Goal: Information Seeking & Learning: Check status

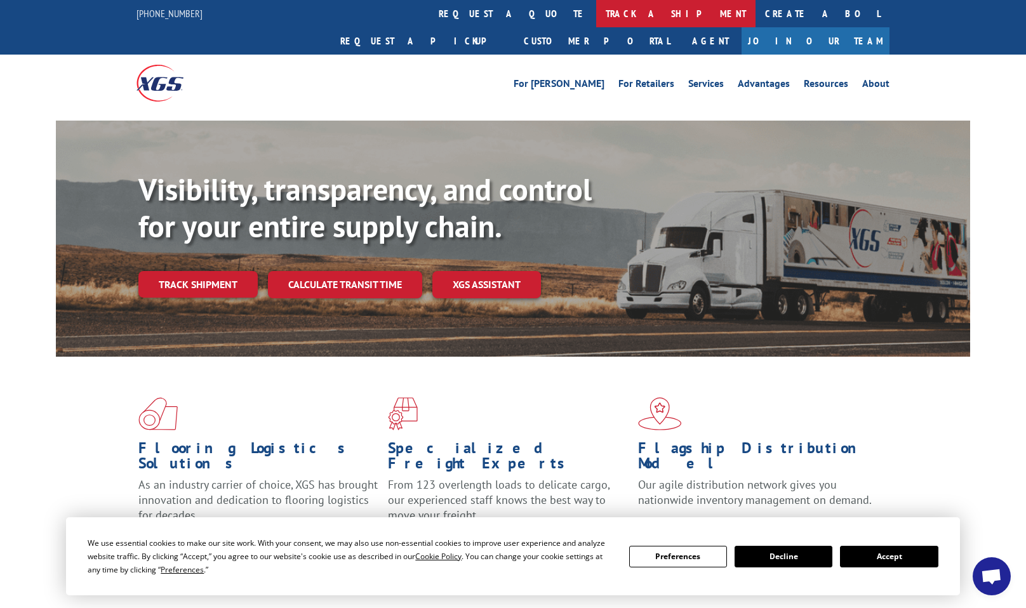
click at [596, 17] on link "track a shipment" at bounding box center [675, 13] width 159 height 27
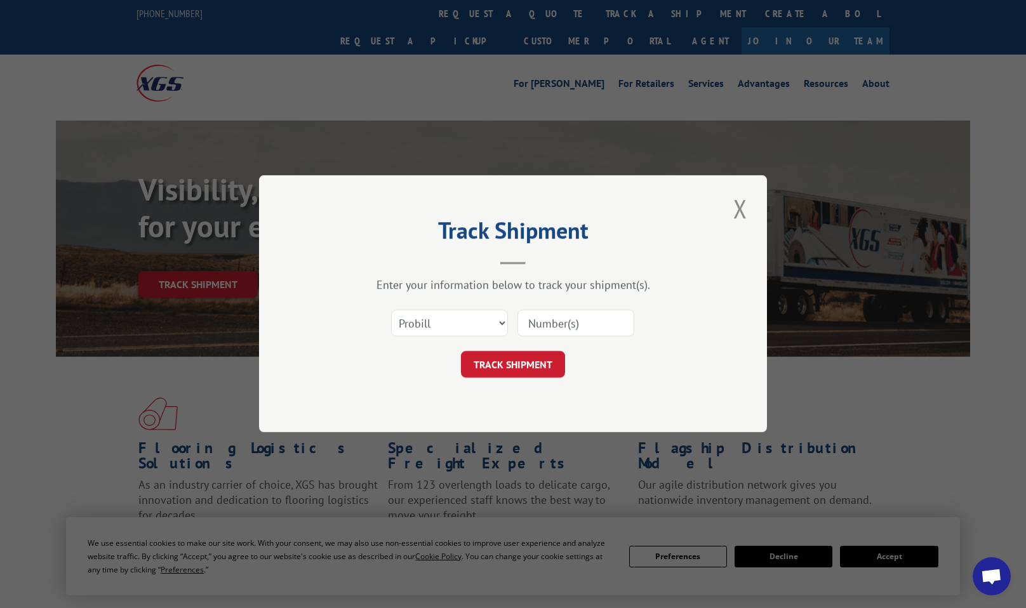
click at [527, 323] on input at bounding box center [576, 324] width 117 height 27
paste input "522882353"
type input "522882353"
click at [495, 324] on select "Select category... Probill BOL PO" at bounding box center [449, 324] width 117 height 27
select select "bol"
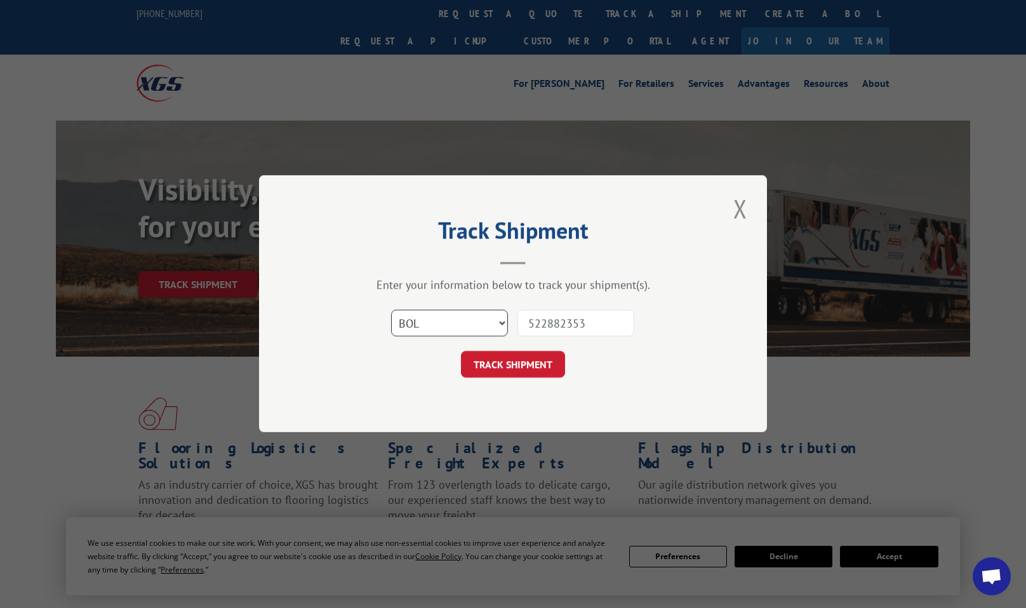
click at [391, 311] on select "Select category... Probill BOL PO" at bounding box center [449, 324] width 117 height 27
click at [500, 365] on button "TRACK SHIPMENT" at bounding box center [513, 365] width 104 height 27
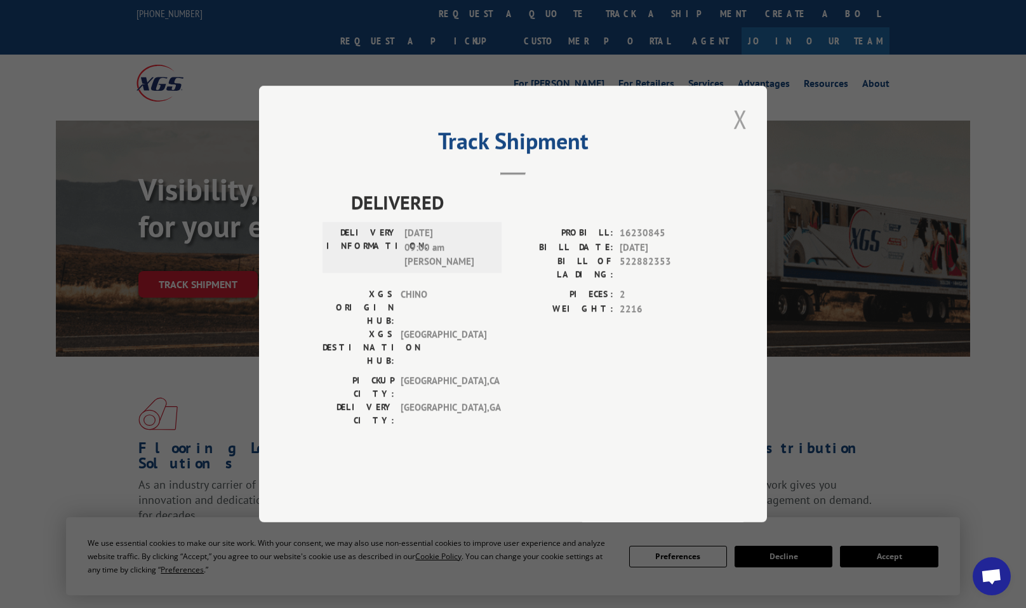
click at [742, 137] on button "Close modal" at bounding box center [741, 119] width 22 height 35
